Goal: Task Accomplishment & Management: Complete application form

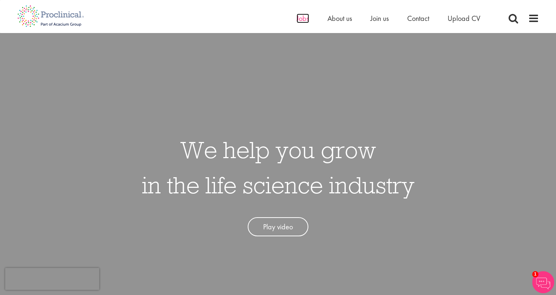
click at [300, 19] on span "Jobs" at bounding box center [303, 19] width 12 height 10
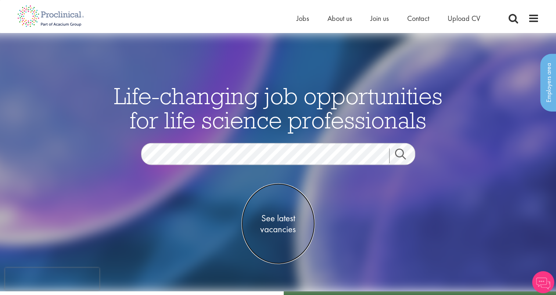
click at [282, 218] on span "See latest vacancies" at bounding box center [277, 224] width 73 height 22
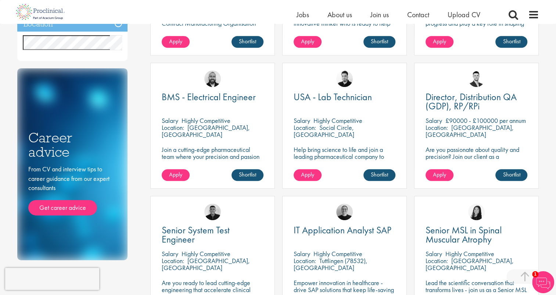
scroll to position [373, 0]
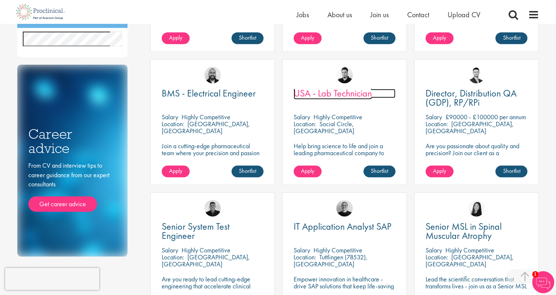
click at [350, 95] on span "USA - Lab Technician" at bounding box center [333, 93] width 78 height 12
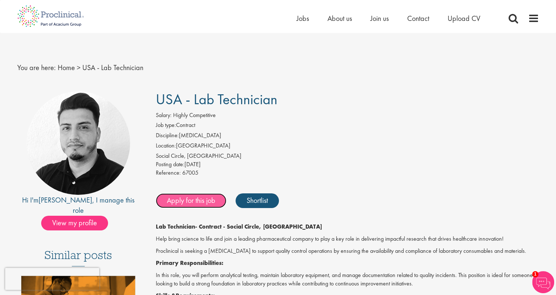
click at [202, 202] on link "Apply for this job" at bounding box center [191, 201] width 71 height 15
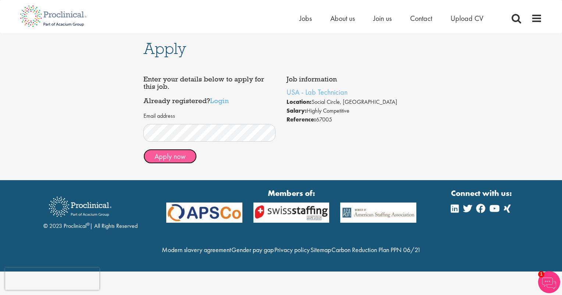
click at [161, 156] on button "Apply now" at bounding box center [169, 156] width 53 height 15
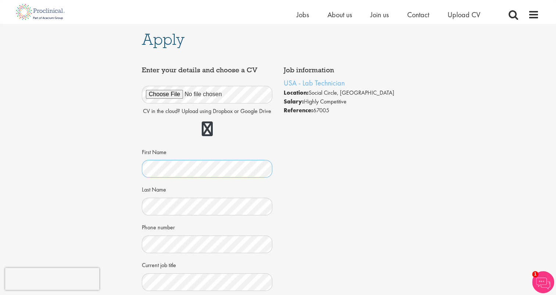
scroll to position [50, 0]
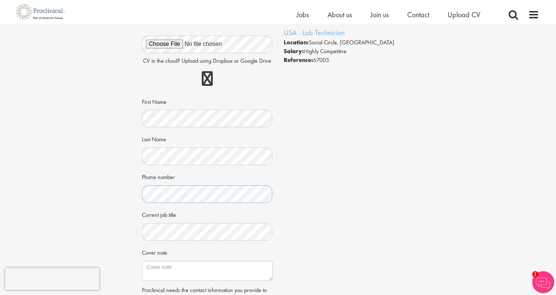
click at [66, 200] on div "Apply Job information USA - Lab Technician Location: Social Circle, USA Salary:…" at bounding box center [277, 173] width 567 height 398
click at [183, 277] on textarea "Cover note" at bounding box center [207, 271] width 131 height 20
paste textarea "Dear Hiring Team, I am excited to apply for the Lab Technician position at your…"
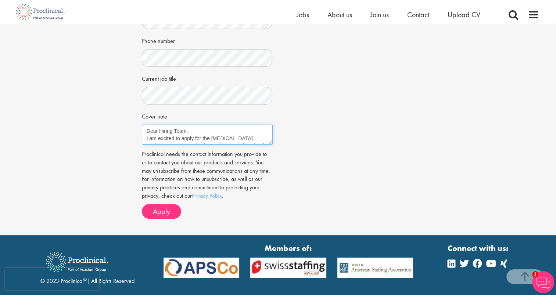
scroll to position [190, 0]
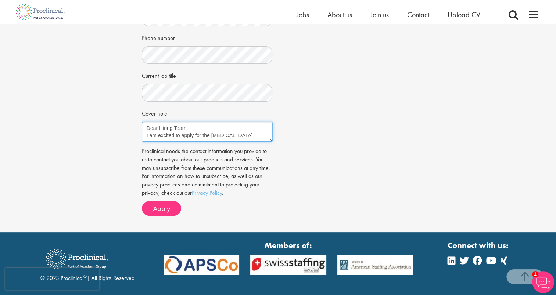
type textarea "Dear Hiring Team, I am excited to apply for the Lab Technician position at your…"
click at [167, 204] on span "Apply" at bounding box center [161, 209] width 17 height 10
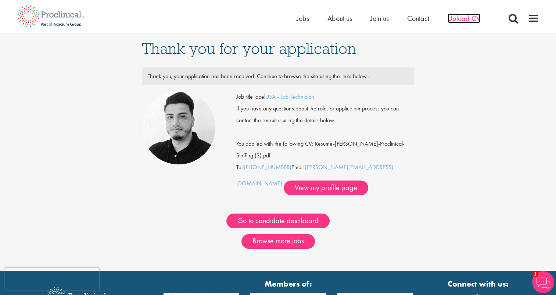
click at [461, 14] on span "Upload CV" at bounding box center [464, 19] width 33 height 10
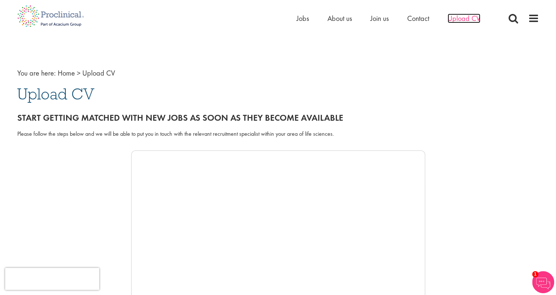
click at [458, 14] on span "Upload CV" at bounding box center [464, 19] width 33 height 10
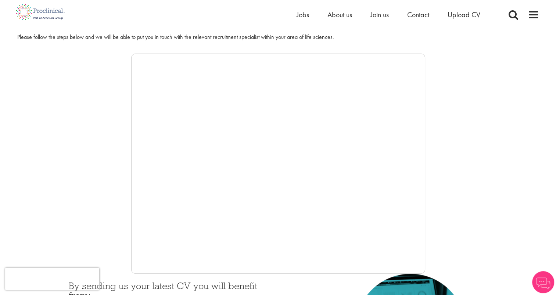
scroll to position [98, 0]
drag, startPoint x: 425, startPoint y: 173, endPoint x: 426, endPoint y: 196, distance: 22.4
click at [426, 196] on div at bounding box center [278, 162] width 522 height 220
